Goal: Find specific page/section: Find specific page/section

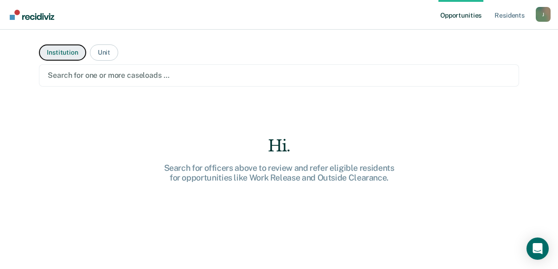
click at [68, 52] on button "Institution" at bounding box center [62, 52] width 47 height 16
click at [52, 57] on button "Institution" at bounding box center [62, 52] width 47 height 16
click at [510, 13] on link "Resident s" at bounding box center [509, 15] width 34 height 30
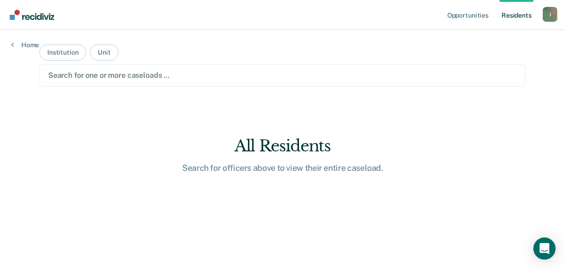
click at [258, 84] on div "Search for one or more caseloads …" at bounding box center [282, 75] width 486 height 22
